Goal: Transaction & Acquisition: Book appointment/travel/reservation

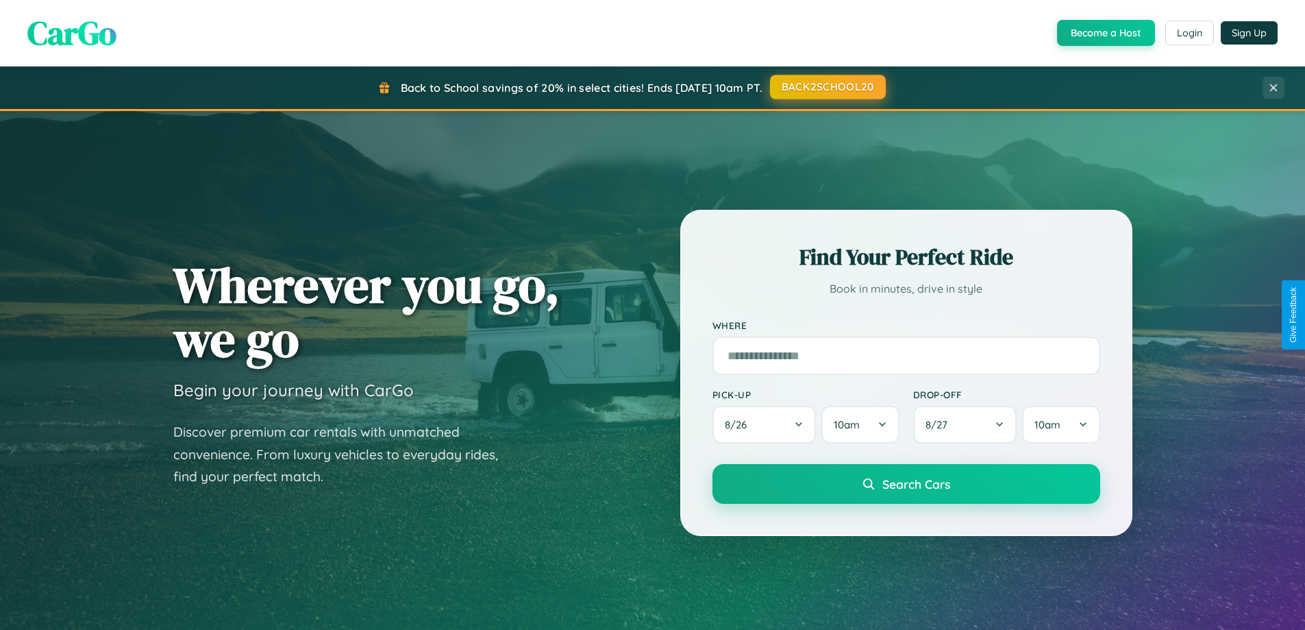
click at [827, 87] on button "BACK2SCHOOL20" at bounding box center [828, 87] width 116 height 25
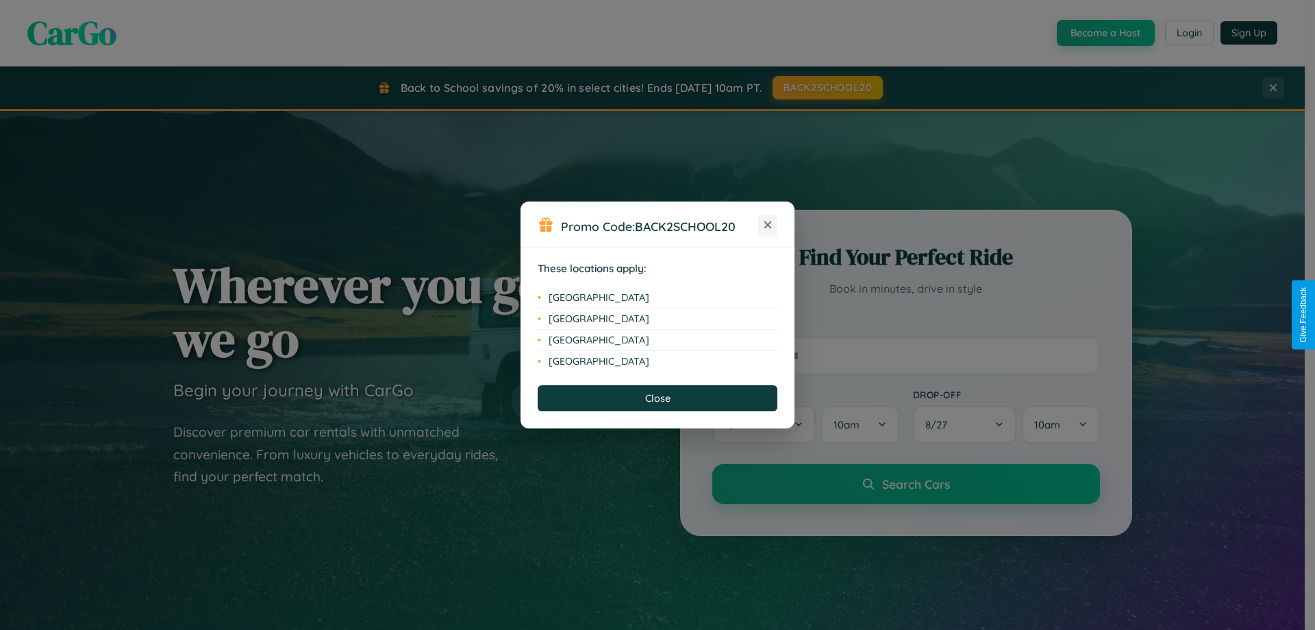
click at [768, 225] on icon at bounding box center [768, 225] width 8 height 8
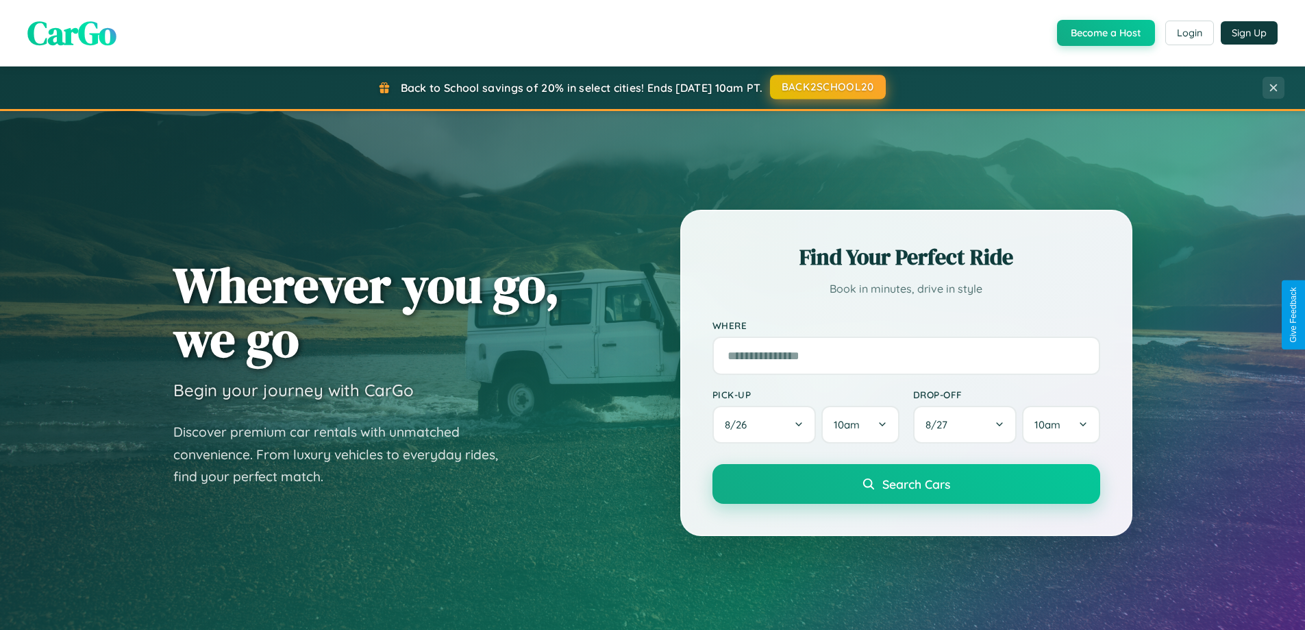
click at [827, 87] on button "BACK2SCHOOL20" at bounding box center [828, 87] width 116 height 25
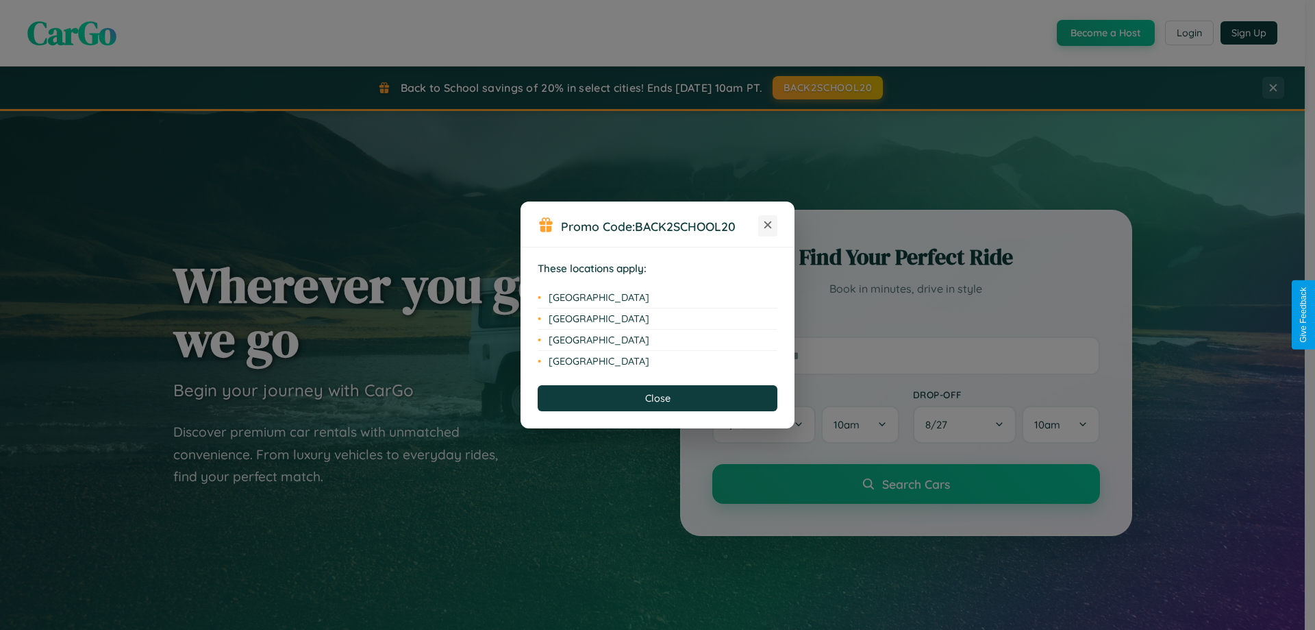
click at [768, 225] on icon at bounding box center [768, 225] width 8 height 8
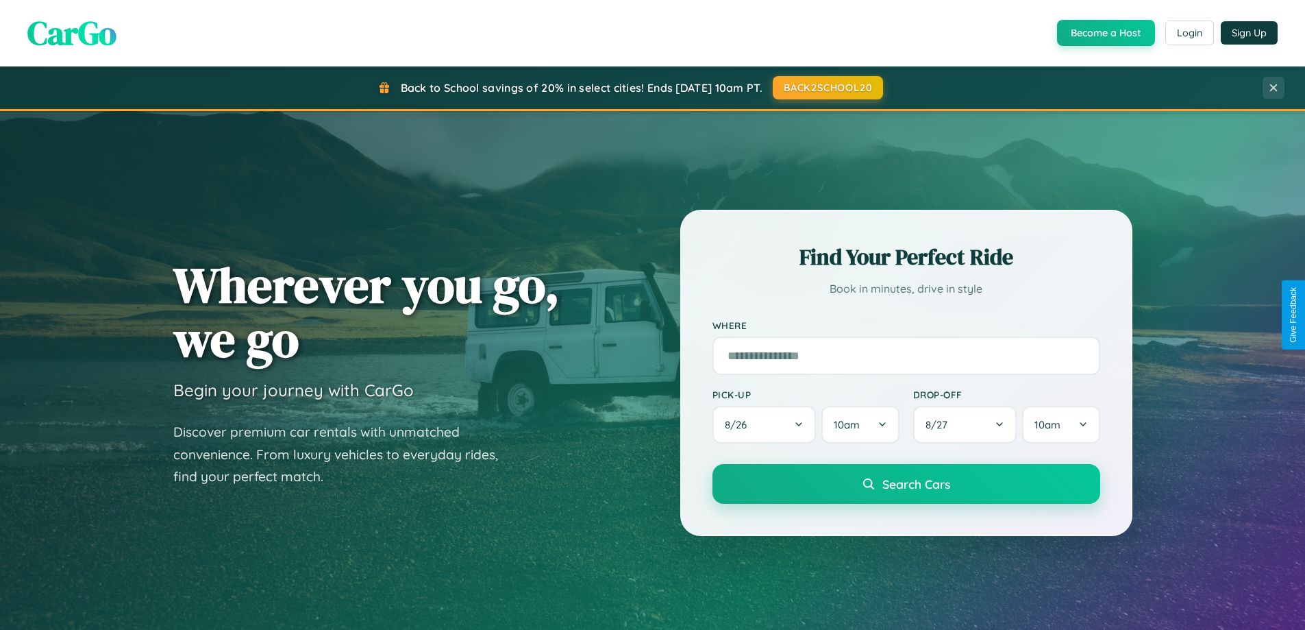
scroll to position [590, 0]
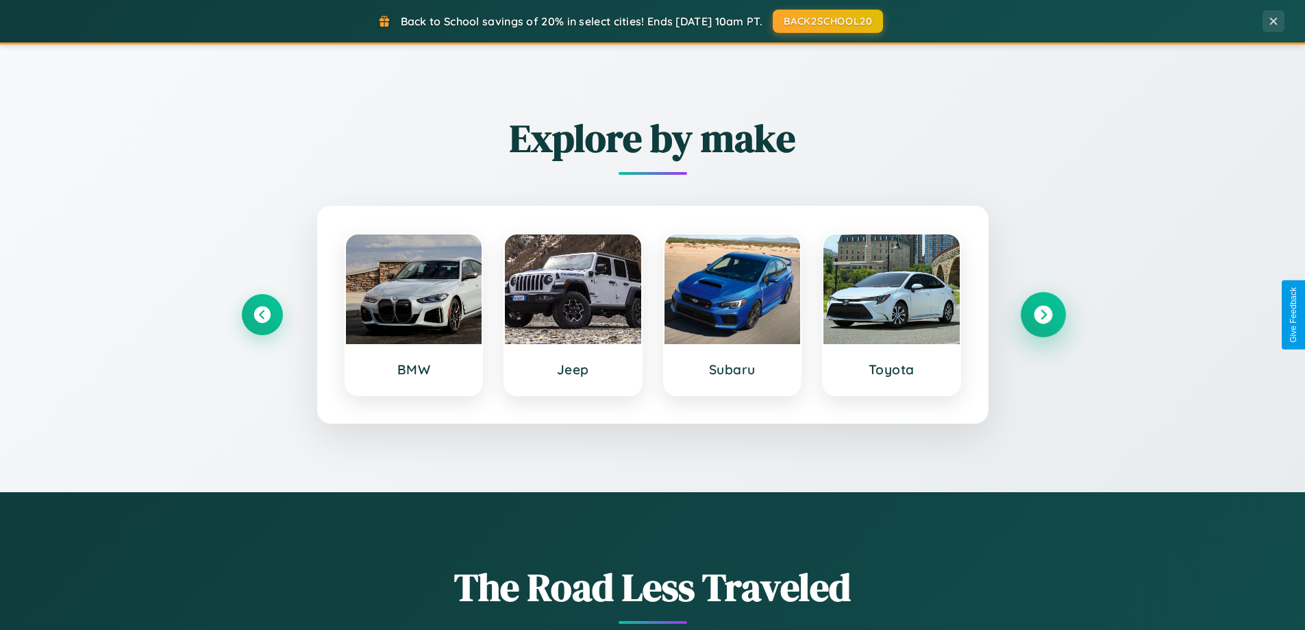
click at [1043, 314] on icon at bounding box center [1043, 315] width 18 height 18
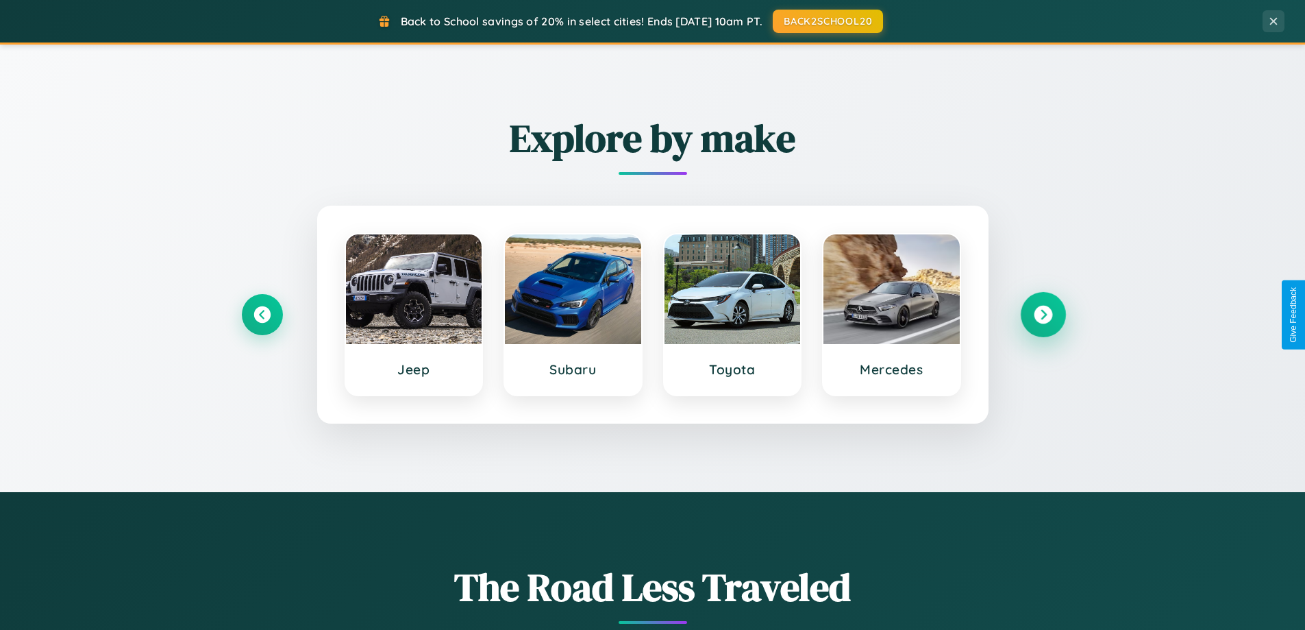
click at [1043, 314] on icon at bounding box center [1043, 315] width 18 height 18
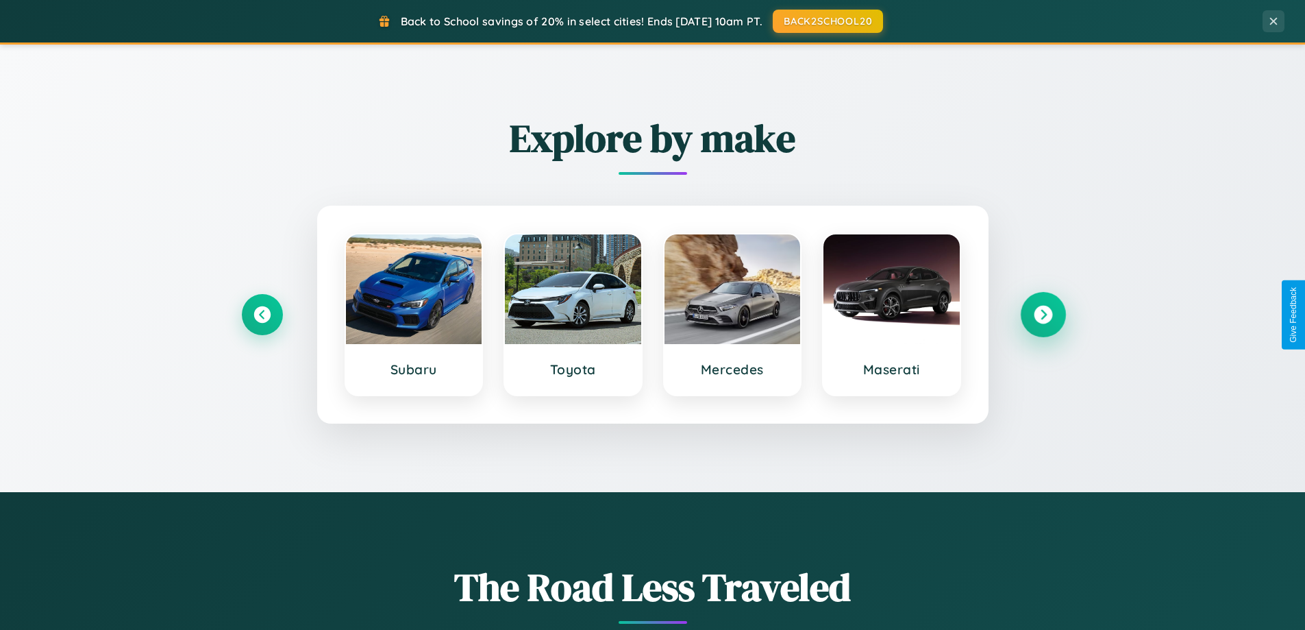
click at [1043, 314] on icon at bounding box center [1043, 315] width 18 height 18
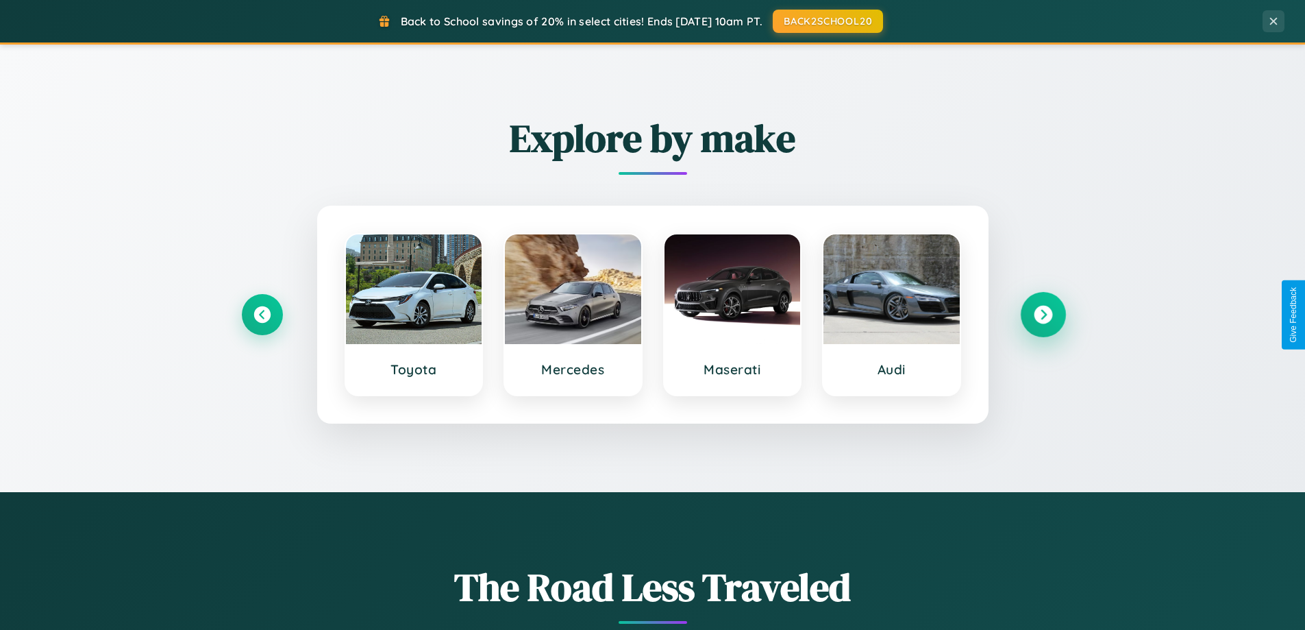
click at [1043, 314] on icon at bounding box center [1043, 315] width 18 height 18
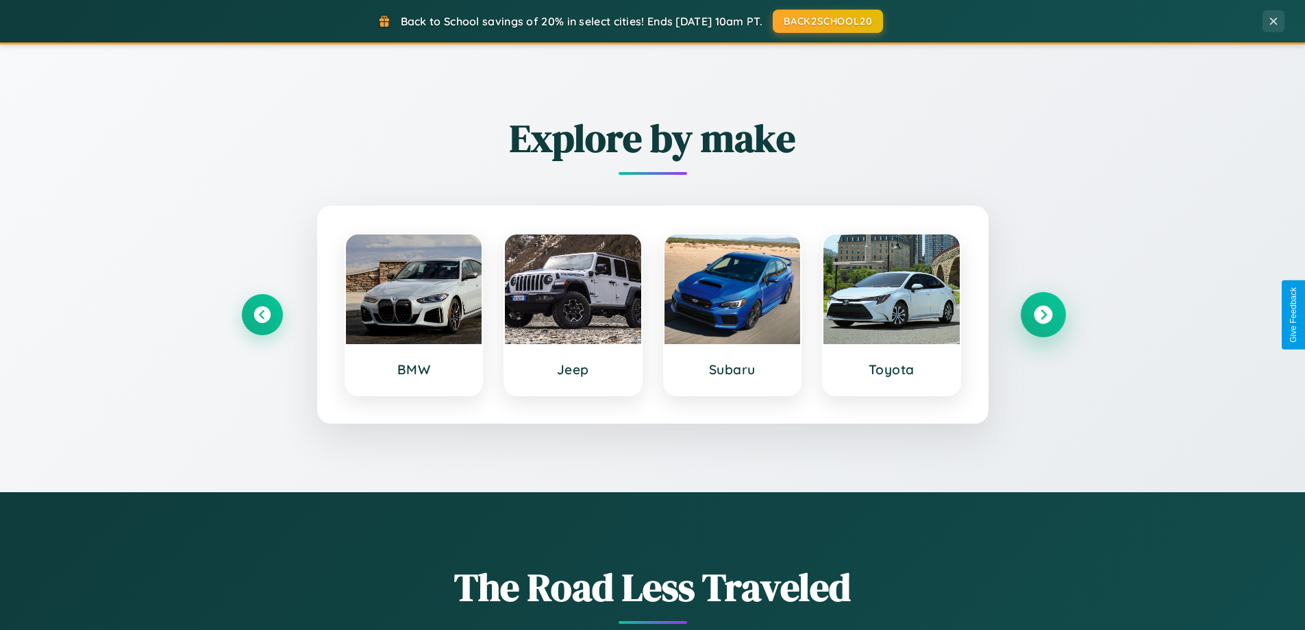
click at [1043, 314] on icon at bounding box center [1043, 315] width 18 height 18
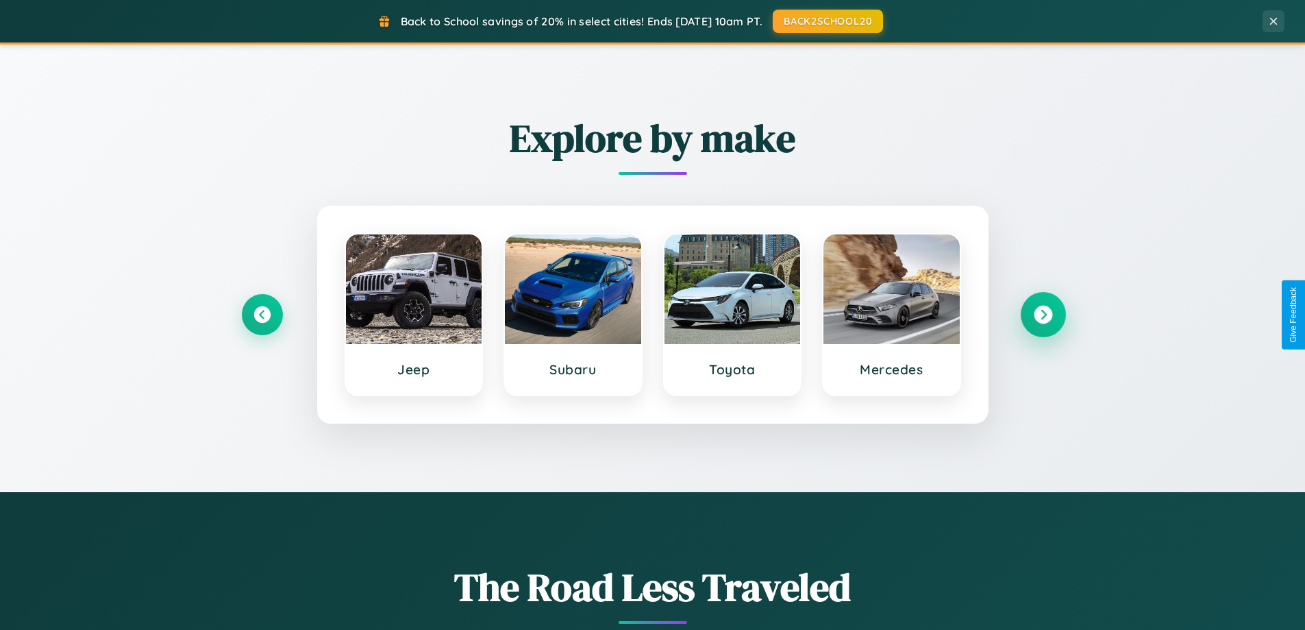
scroll to position [0, 0]
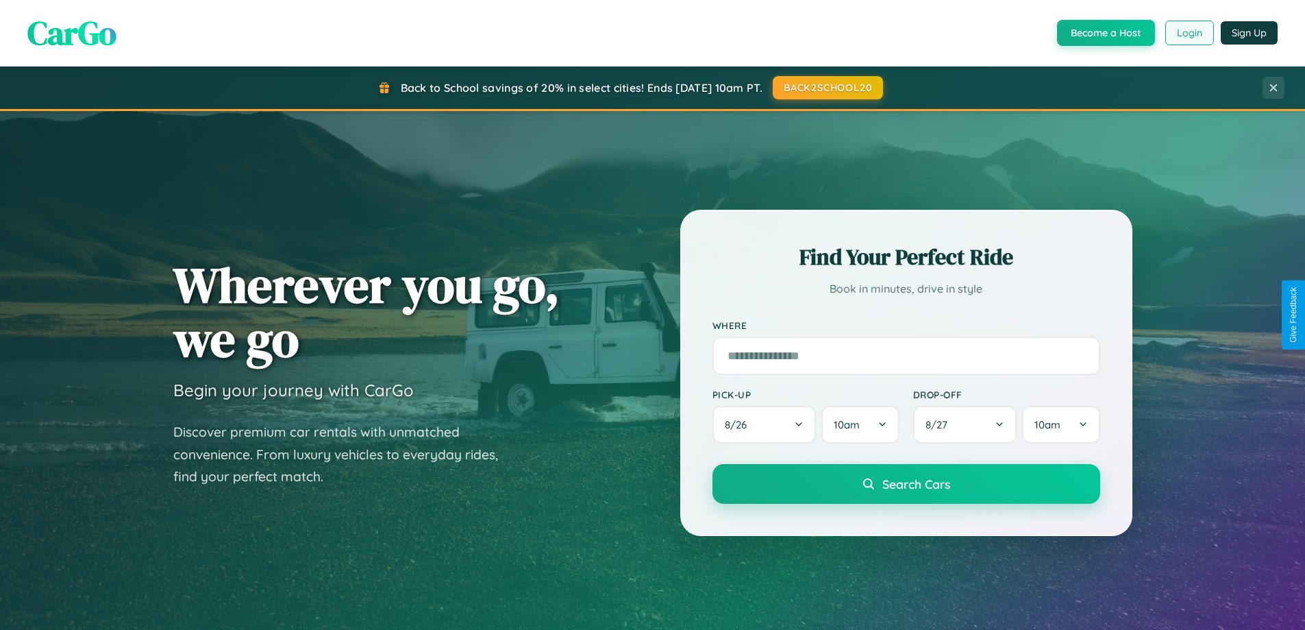
click at [1189, 33] on button "Login" at bounding box center [1189, 33] width 49 height 25
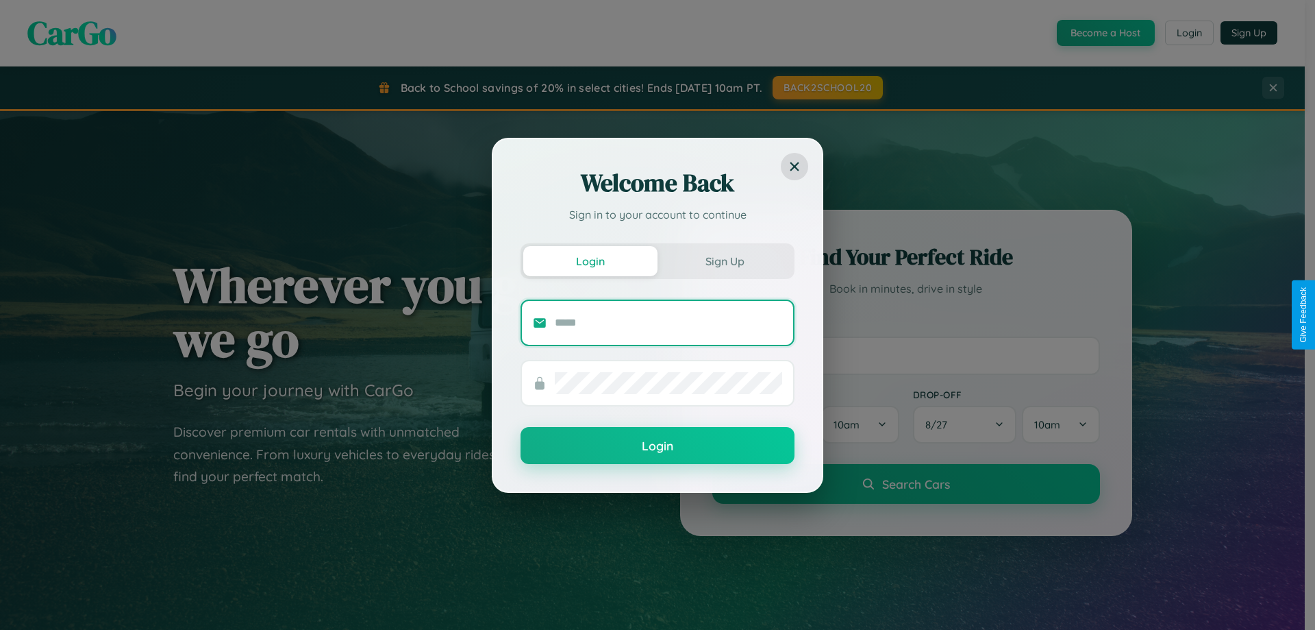
click at [669, 322] on input "text" at bounding box center [668, 323] width 227 height 22
type input "**********"
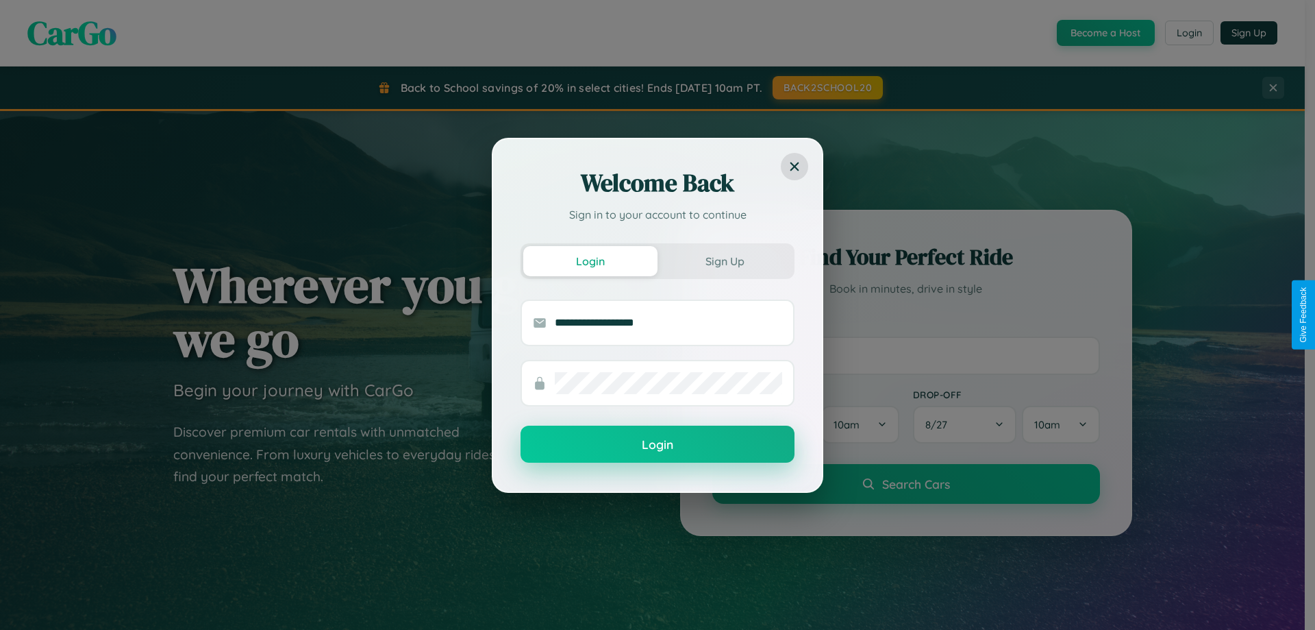
click at [658, 445] on button "Login" at bounding box center [658, 443] width 274 height 37
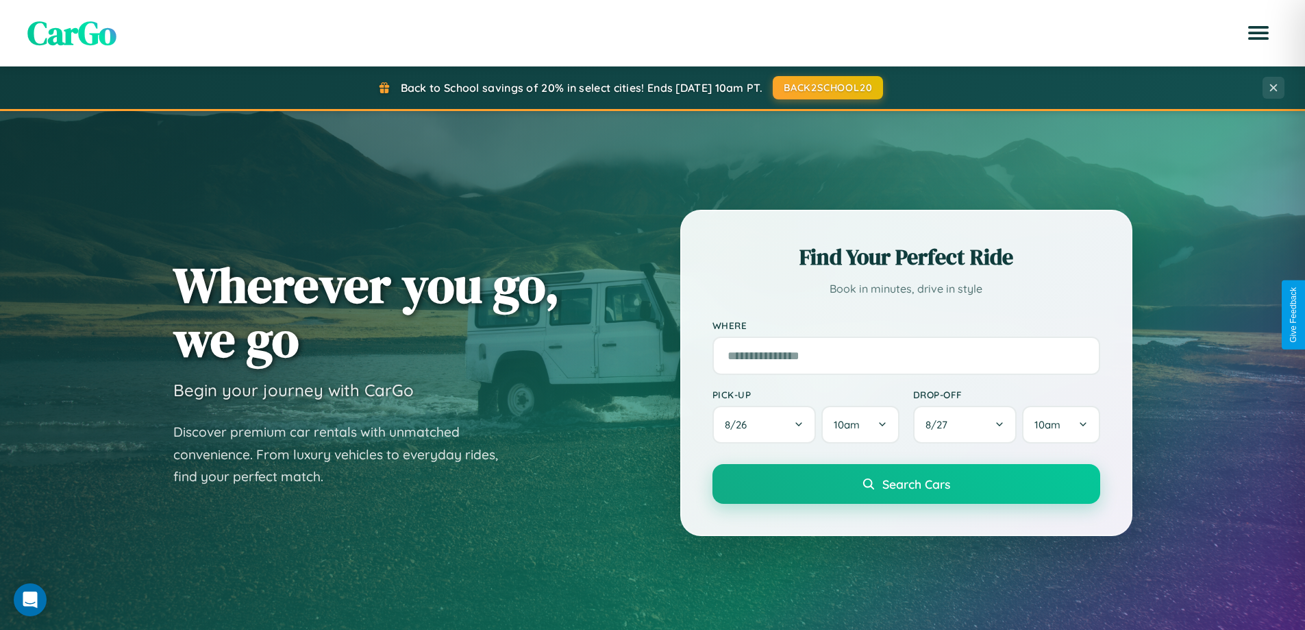
scroll to position [590, 0]
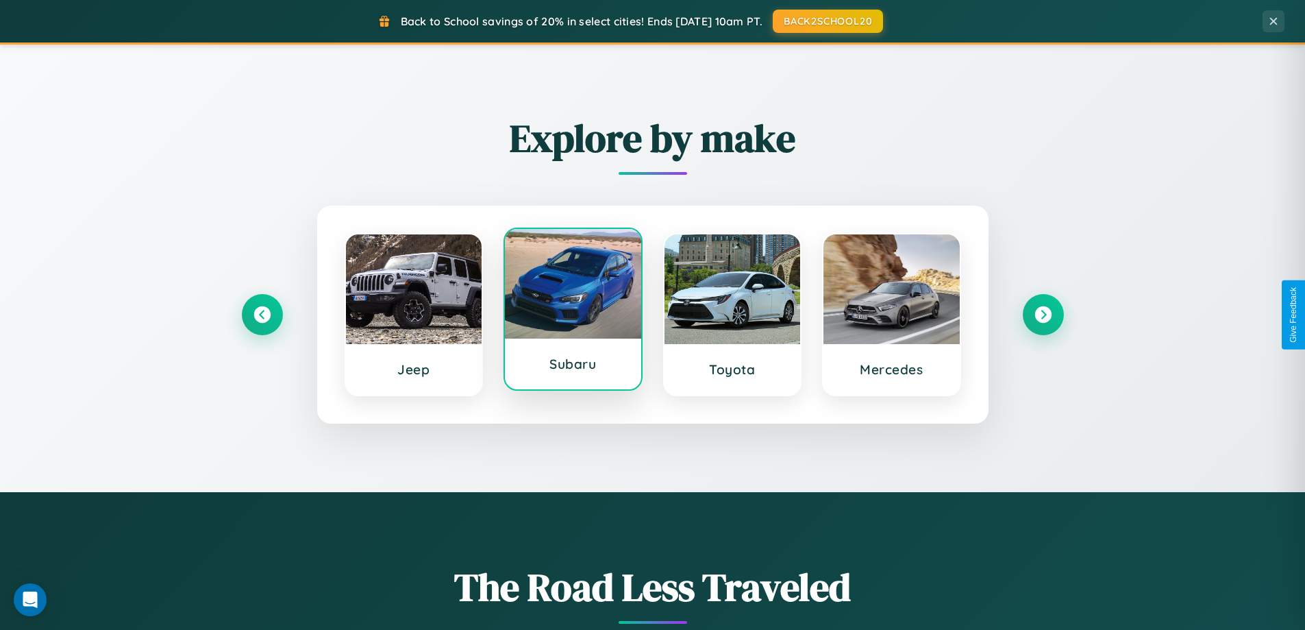
click at [573, 314] on div at bounding box center [573, 284] width 136 height 110
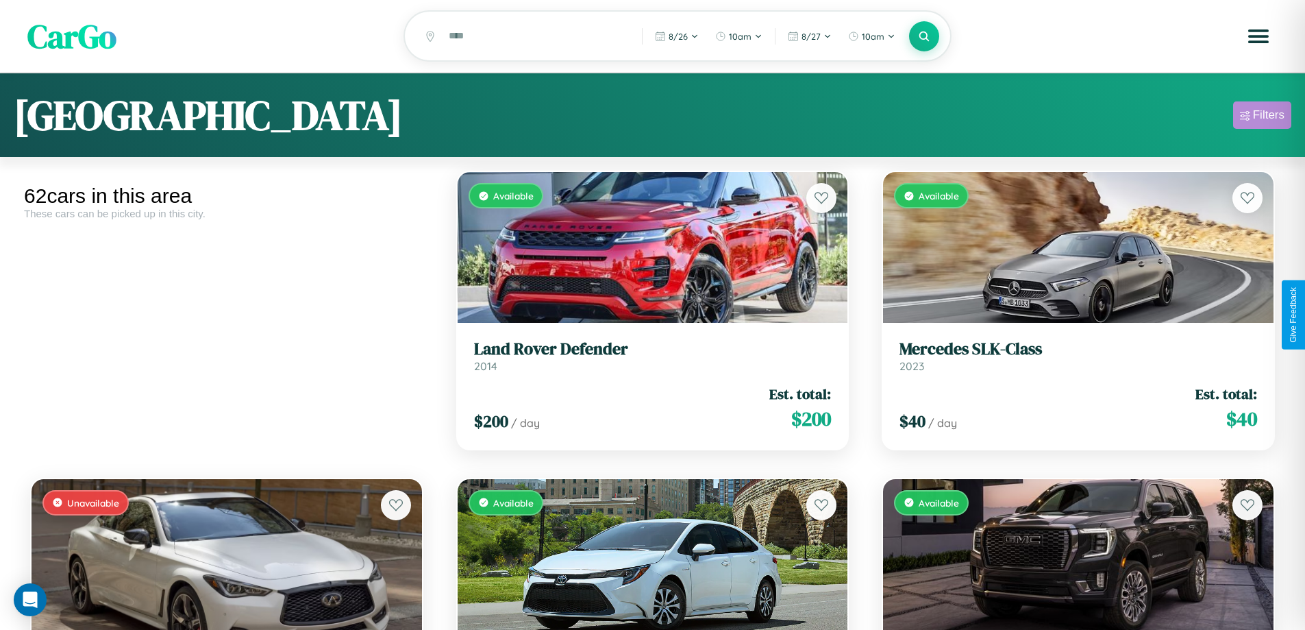
click at [1262, 117] on div "Filters" at bounding box center [1269, 115] width 32 height 14
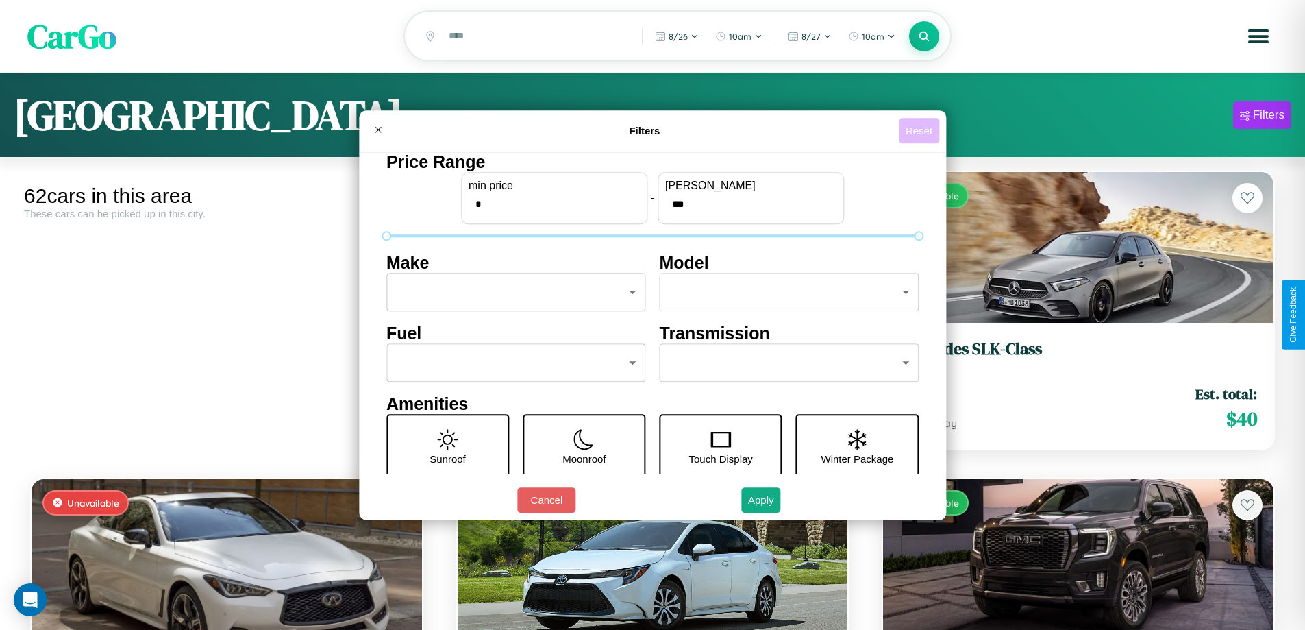
click at [921, 130] on button "Reset" at bounding box center [919, 130] width 40 height 25
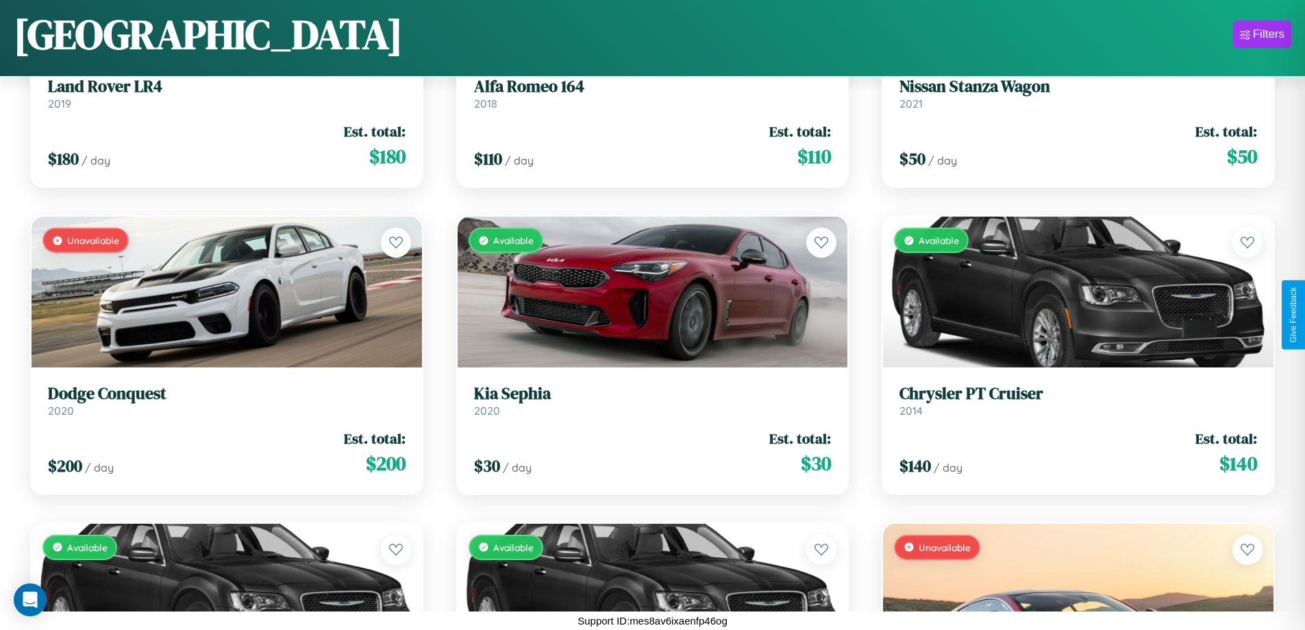
scroll to position [2647, 0]
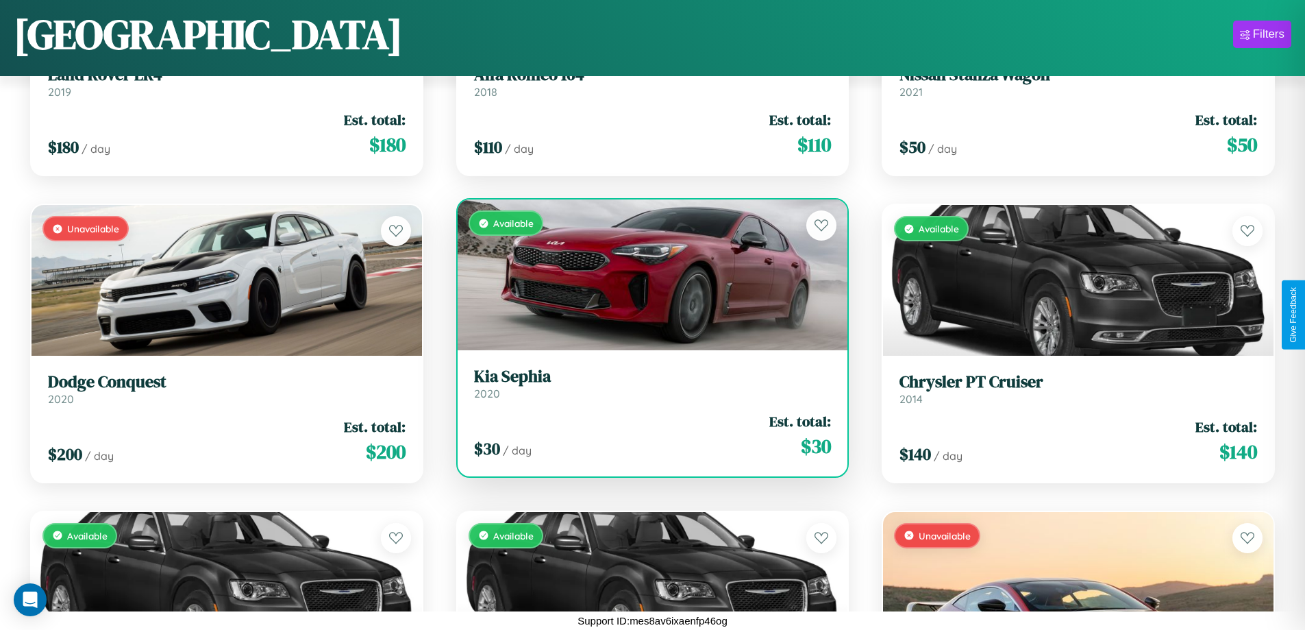
click at [647, 387] on link "Kia Sephia 2020" at bounding box center [653, 383] width 358 height 34
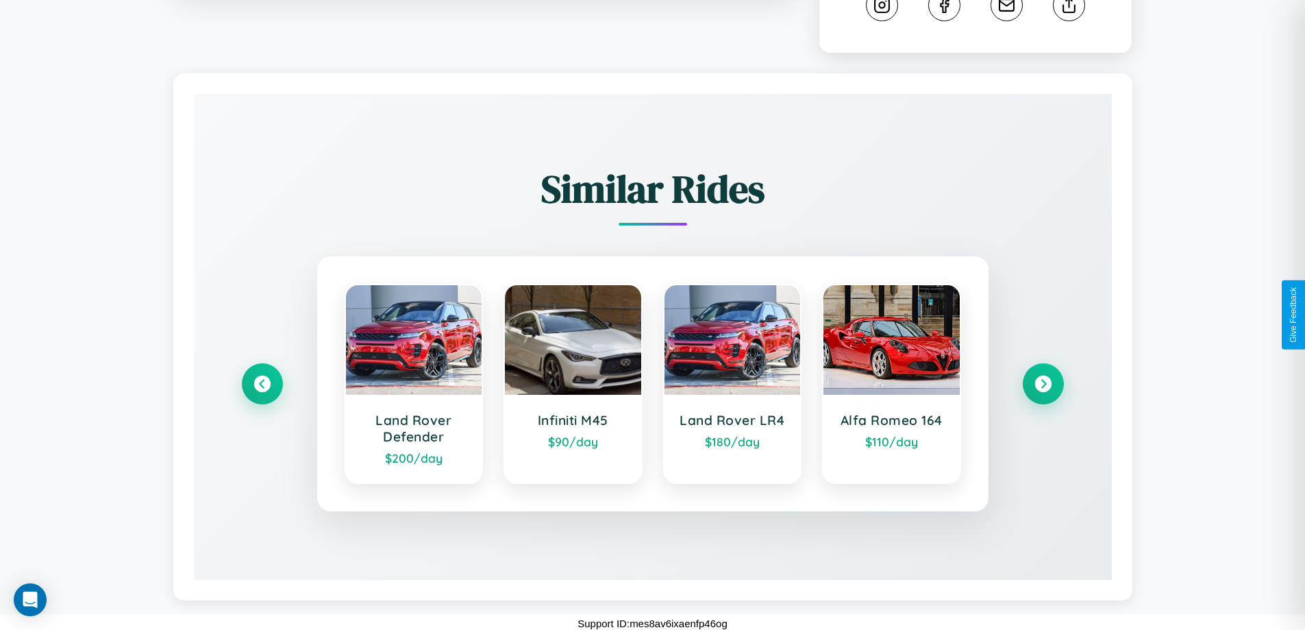
scroll to position [776, 0]
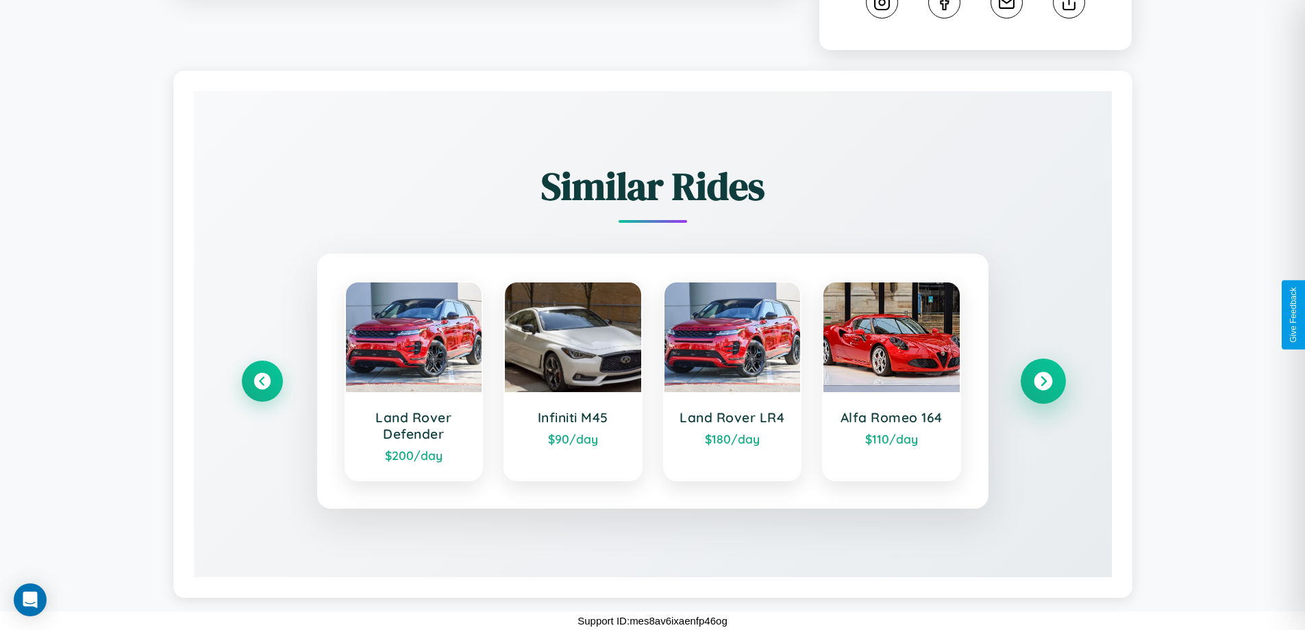
click at [1043, 380] on icon at bounding box center [1043, 381] width 18 height 18
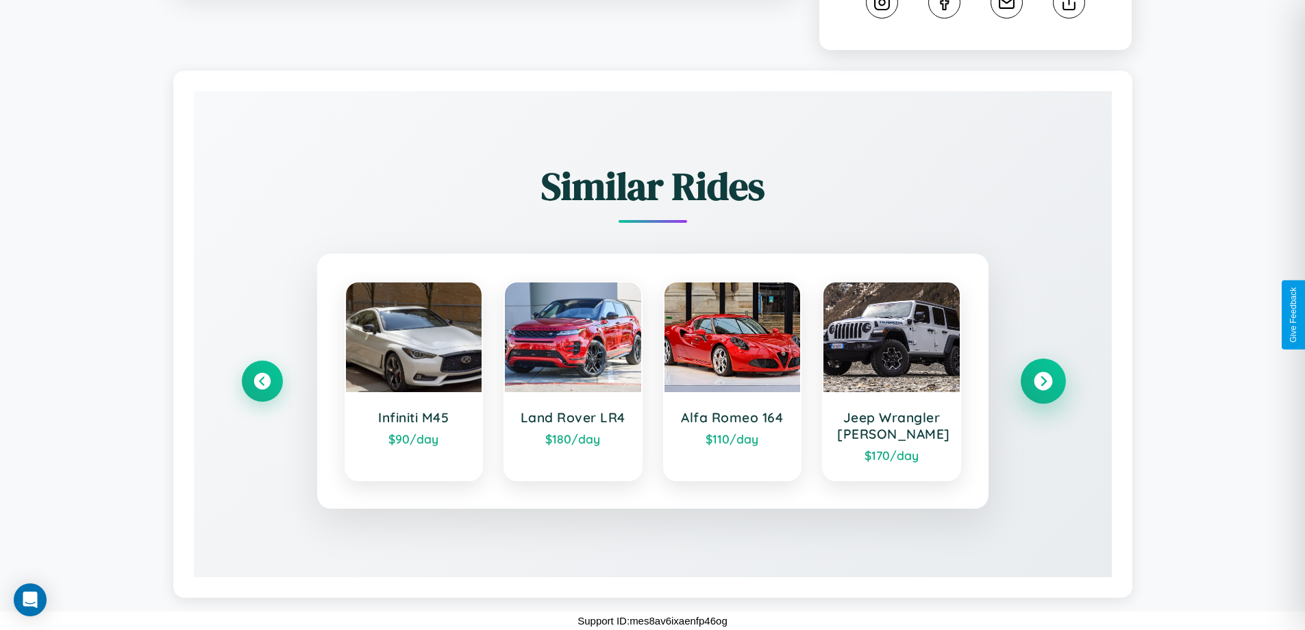
click at [1043, 381] on icon at bounding box center [1043, 381] width 18 height 18
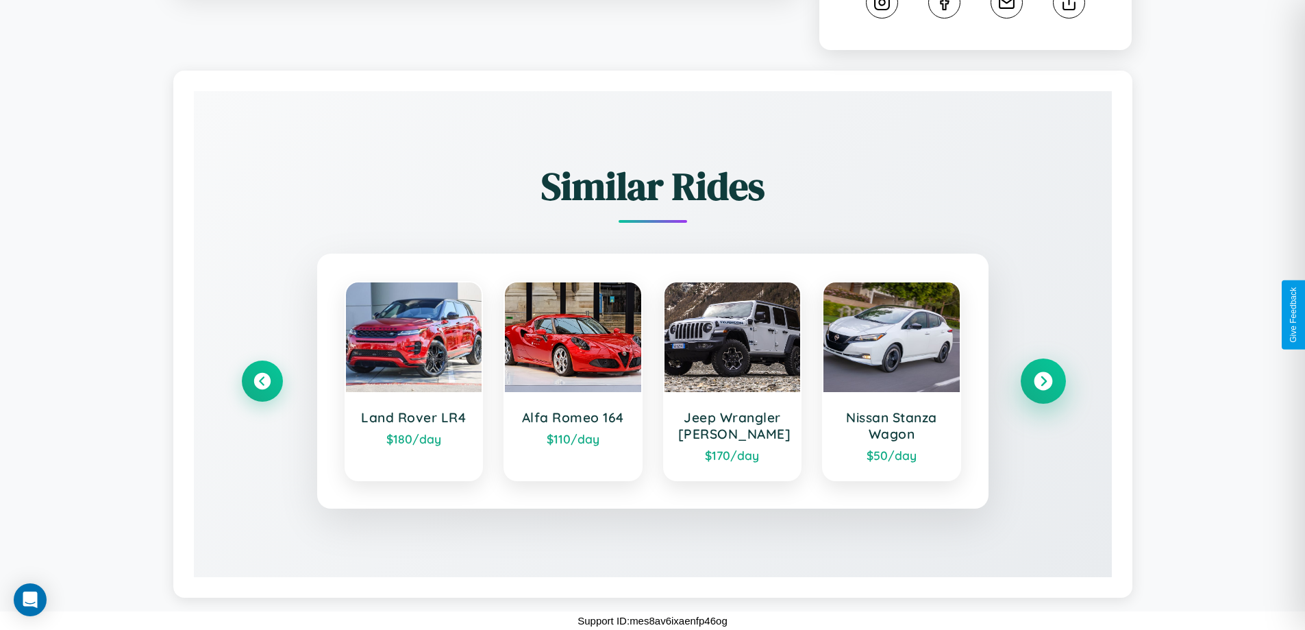
click at [1043, 381] on icon at bounding box center [1043, 381] width 18 height 18
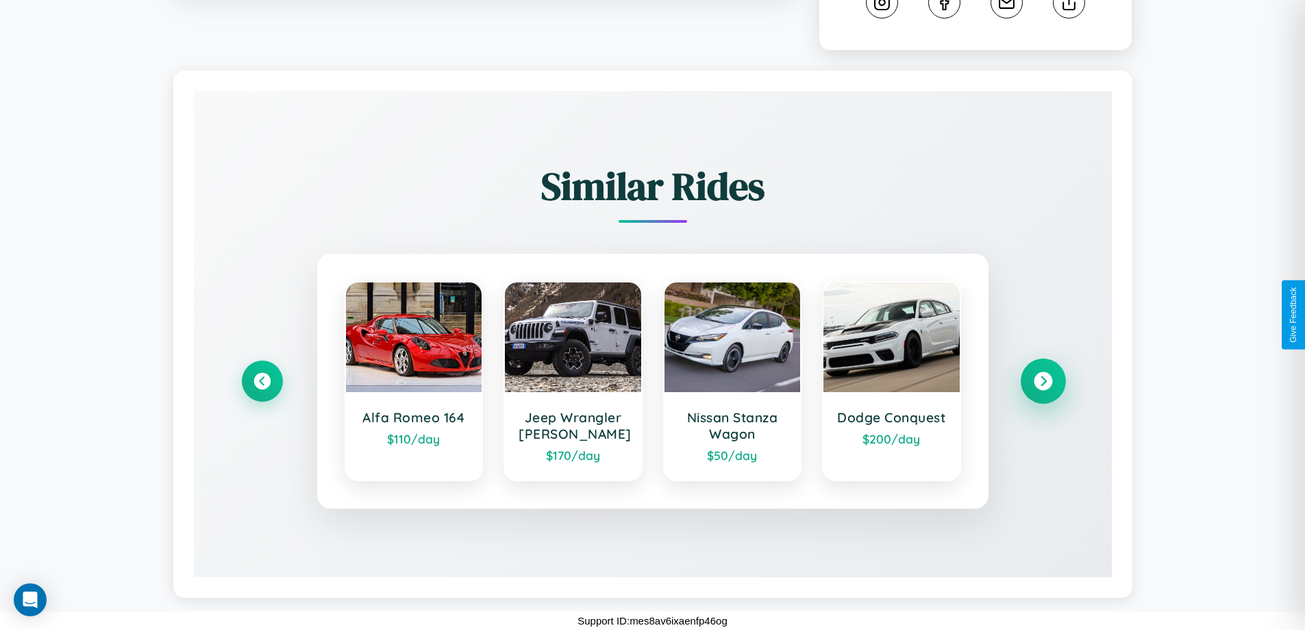
click at [1043, 381] on icon at bounding box center [1043, 381] width 18 height 18
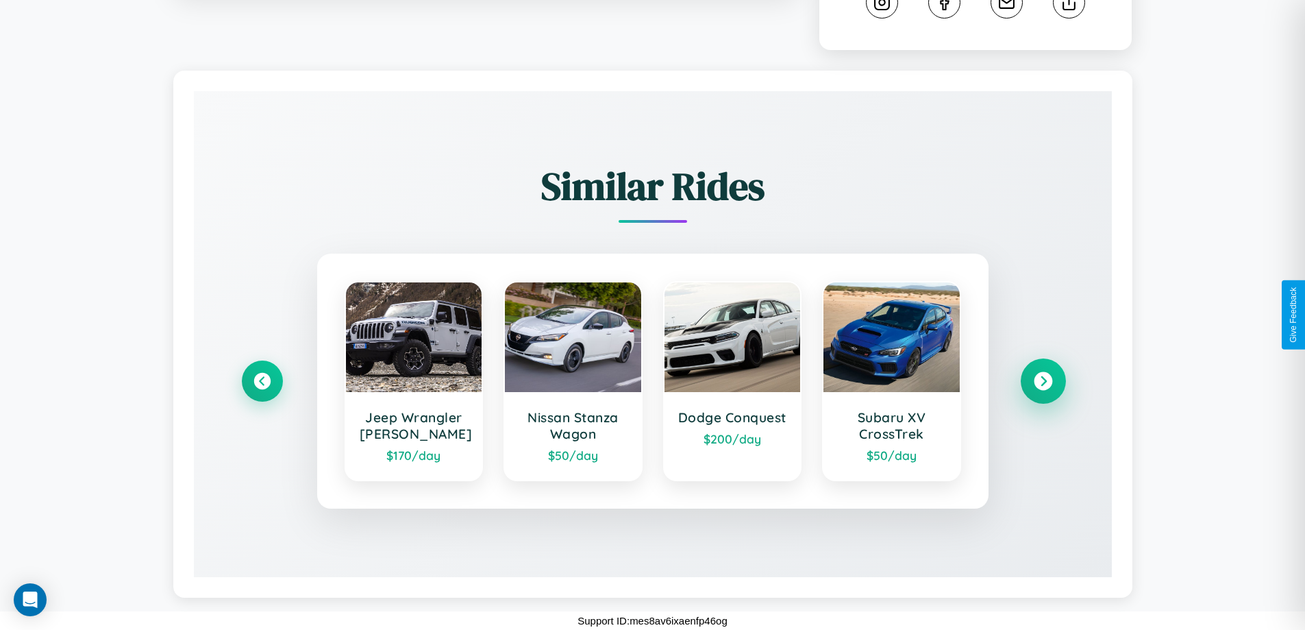
click at [1043, 381] on icon at bounding box center [1043, 381] width 18 height 18
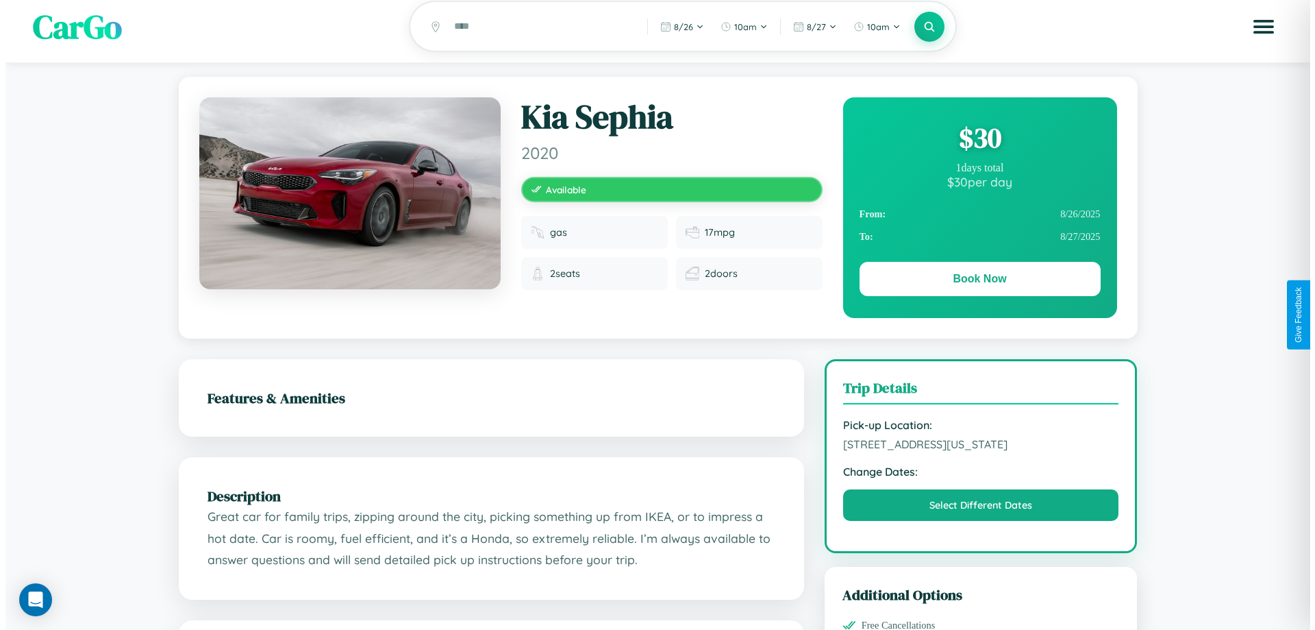
scroll to position [0, 0]
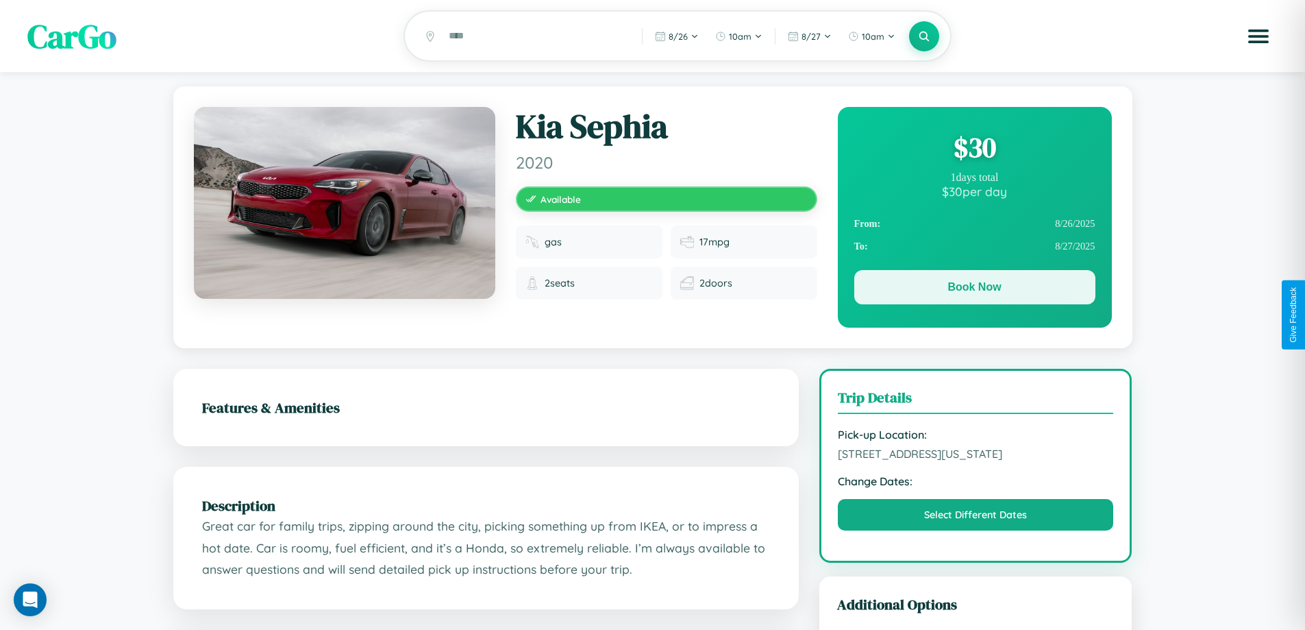
click at [974, 289] on button "Book Now" at bounding box center [974, 287] width 241 height 34
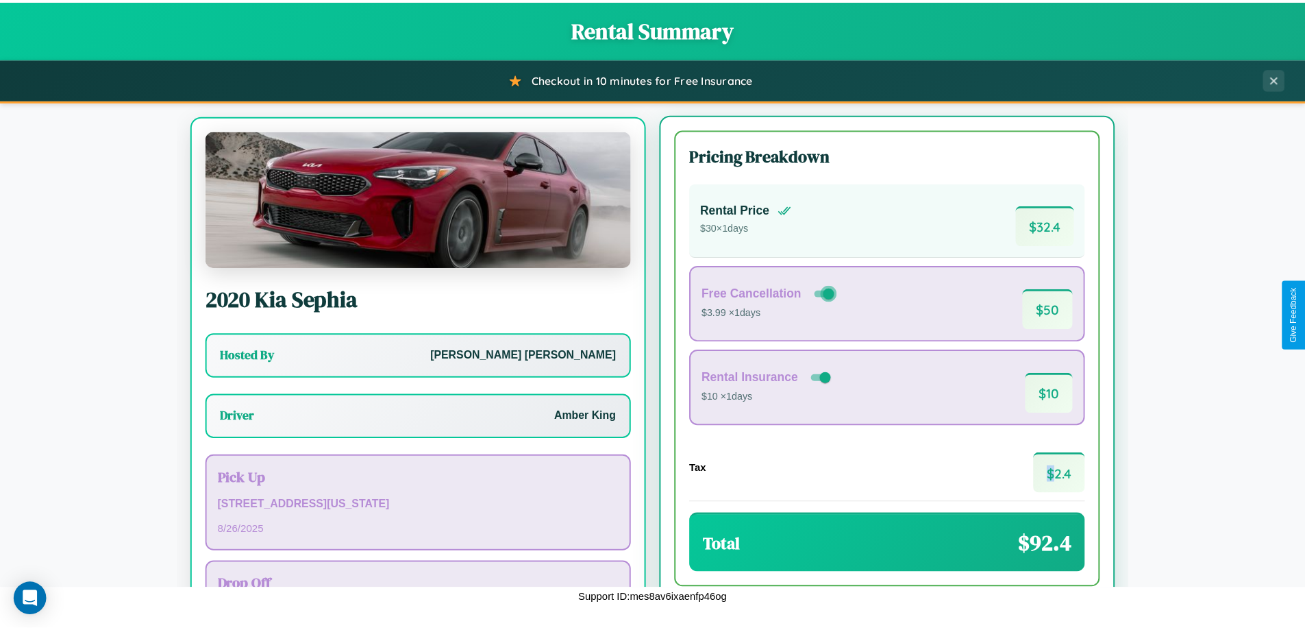
scroll to position [64, 0]
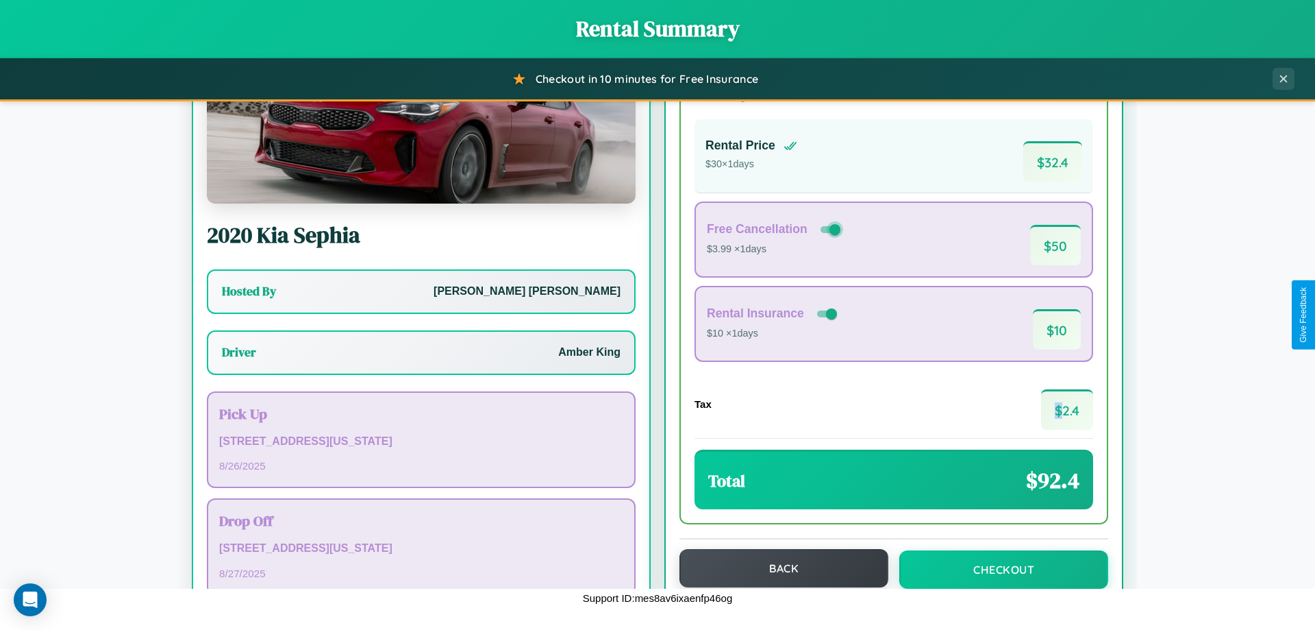
click at [777, 569] on button "Back" at bounding box center [784, 568] width 209 height 38
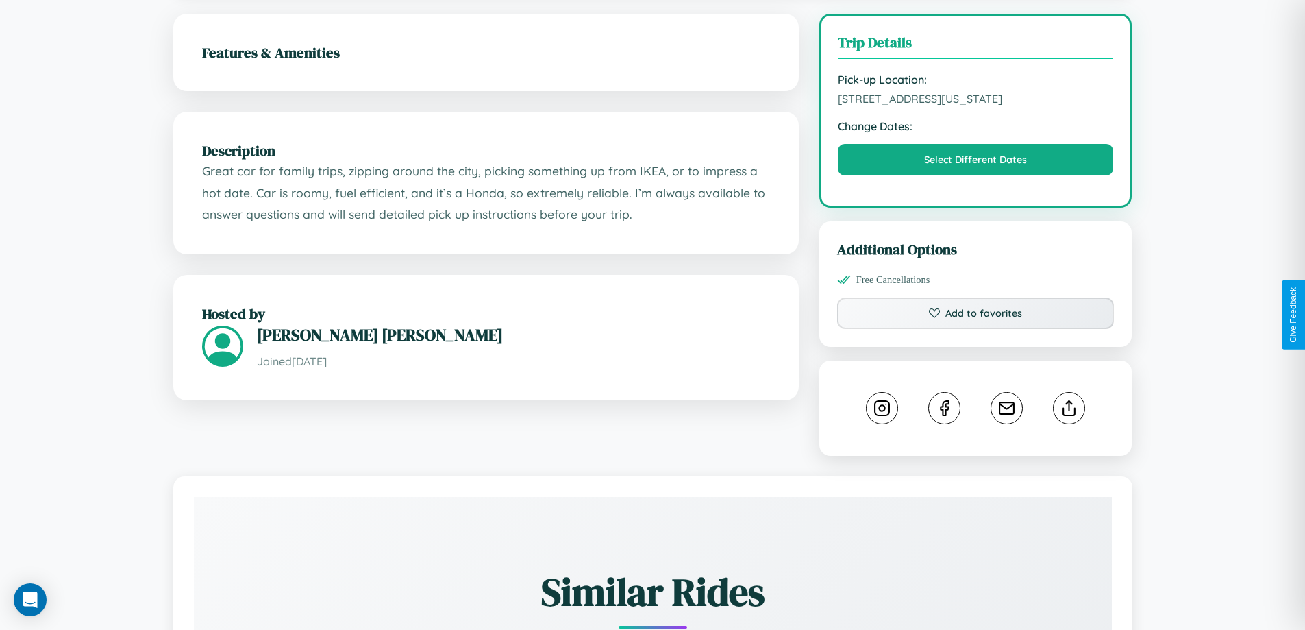
scroll to position [369, 0]
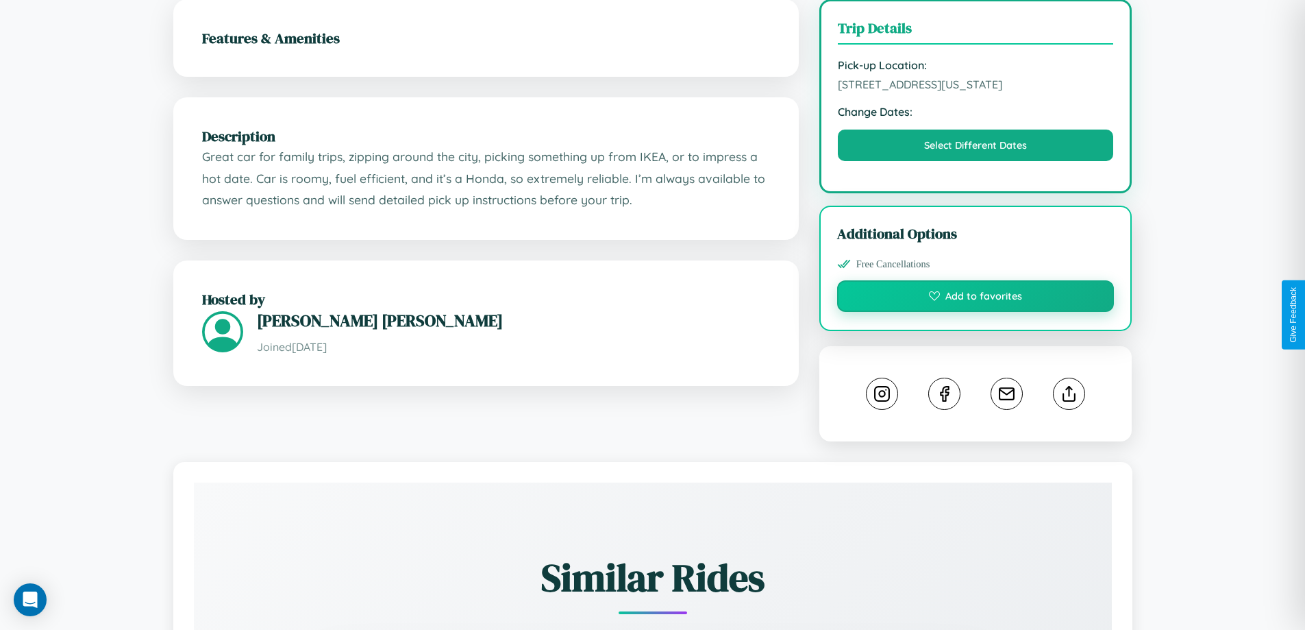
click at [975, 312] on button "Add to favorites" at bounding box center [975, 296] width 277 height 32
